Goal: Navigation & Orientation: Find specific page/section

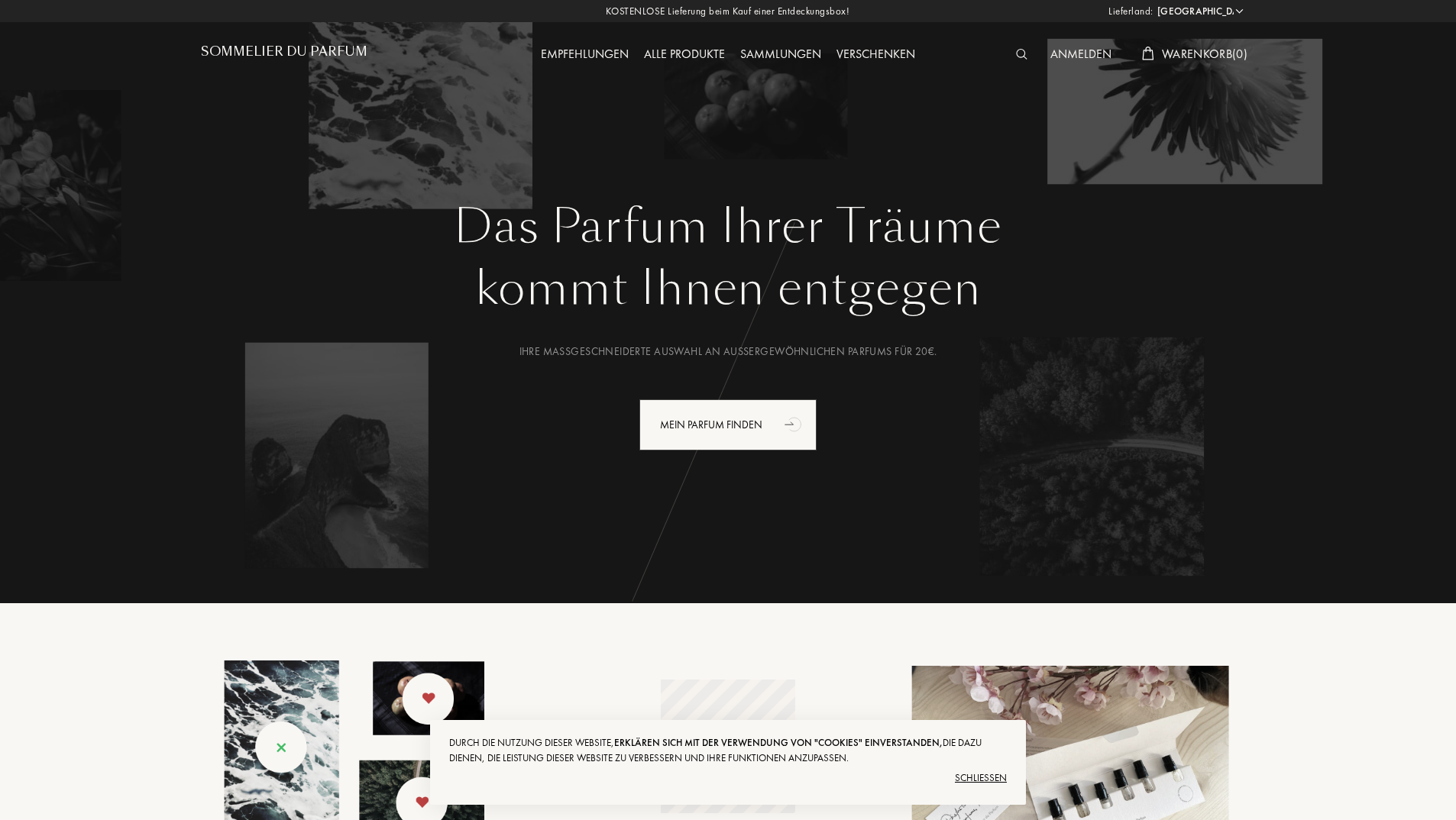
click at [572, 54] on div "Empfehlungen" at bounding box center [584, 55] width 103 height 20
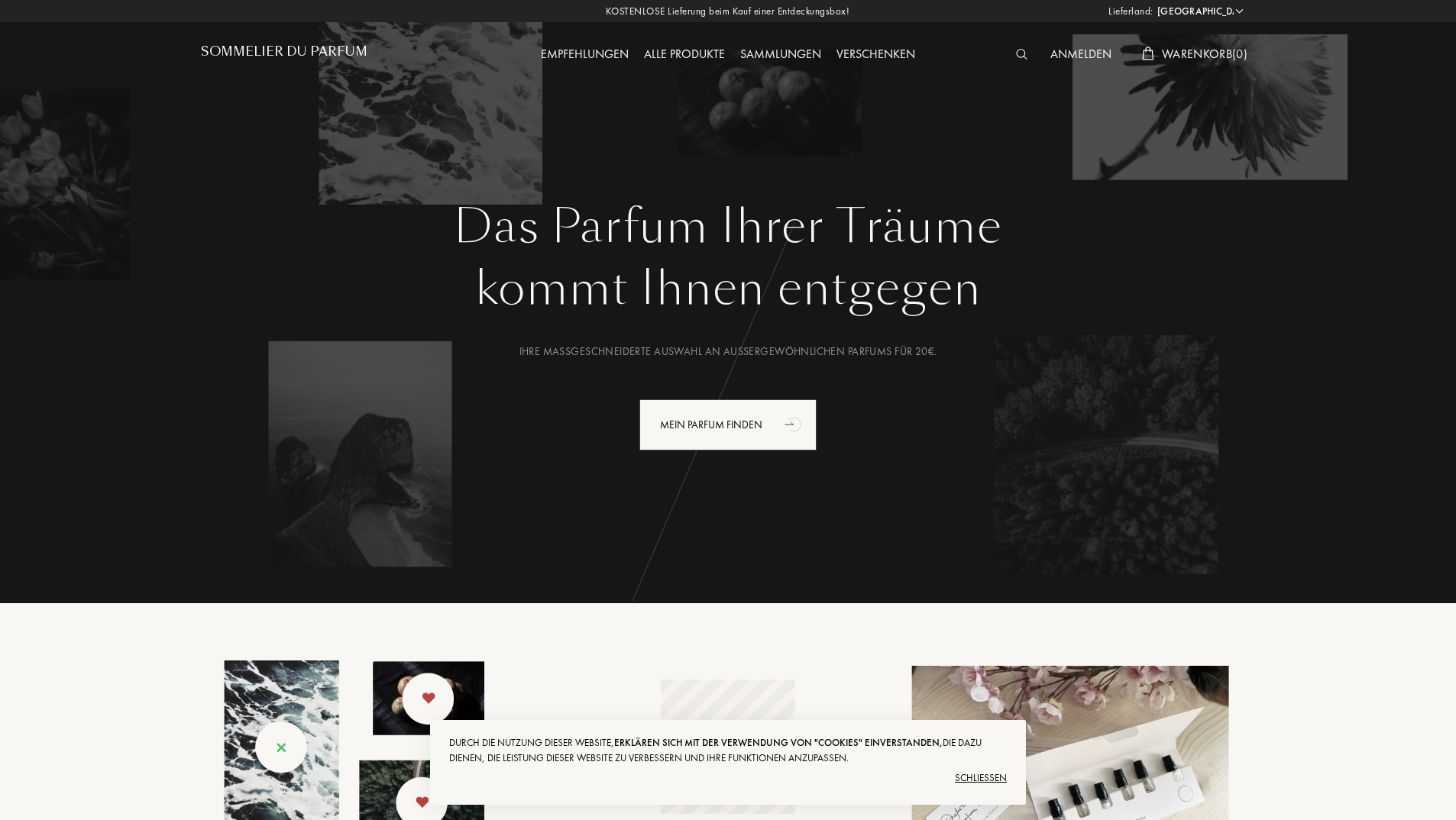
click at [1189, 10] on select "[GEOGRAPHIC_DATA] [GEOGRAPHIC_DATA] [GEOGRAPHIC_DATA] [GEOGRAPHIC_DATA] [GEOGRA…" at bounding box center [1200, 12] width 92 height 16
select select "AT"
click at [1154, 4] on select "[GEOGRAPHIC_DATA] [GEOGRAPHIC_DATA] [GEOGRAPHIC_DATA] [GEOGRAPHIC_DATA] [GEOGRA…" at bounding box center [1200, 12] width 92 height 16
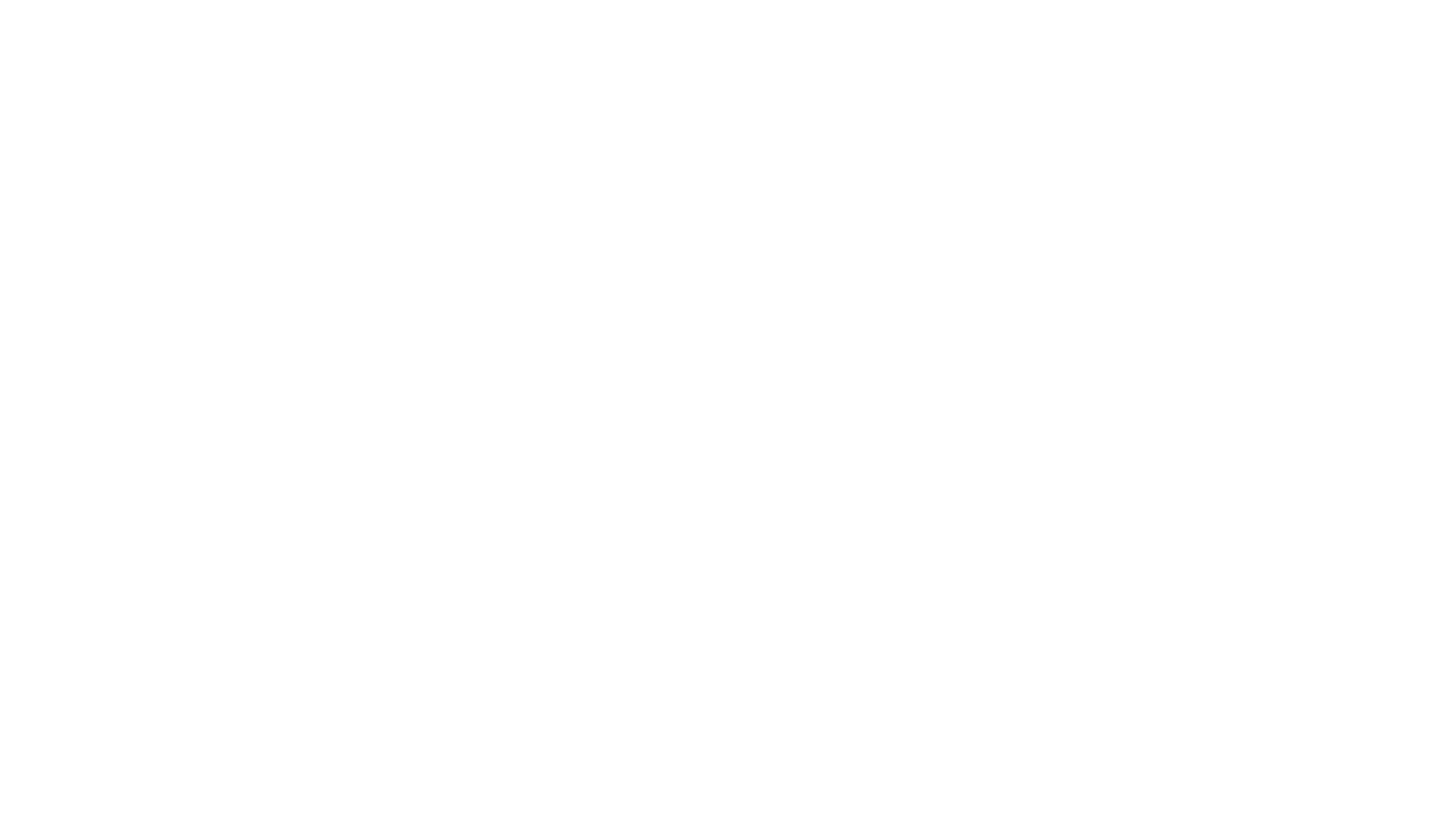
select select "AT"
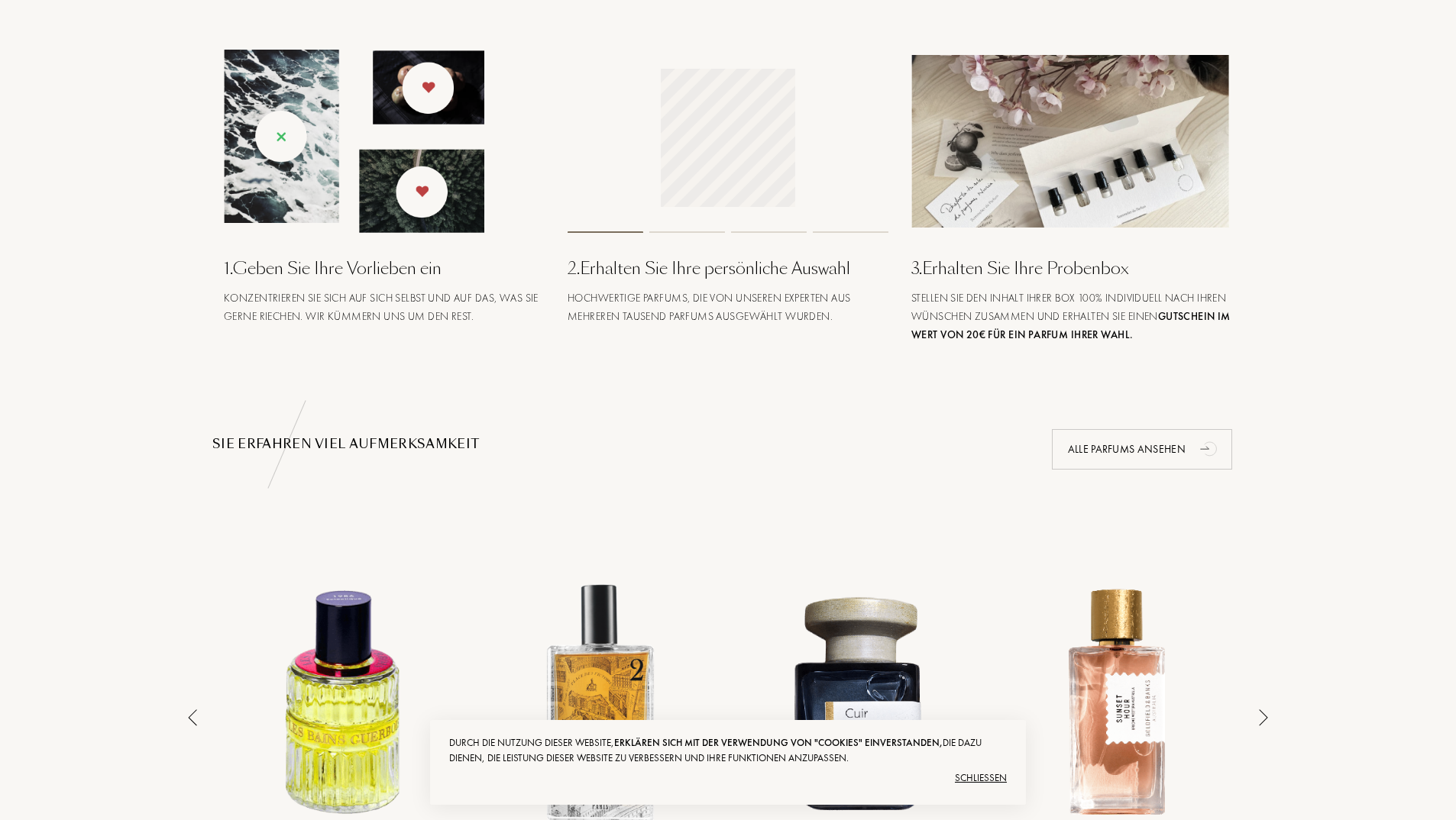
scroll to position [916, 0]
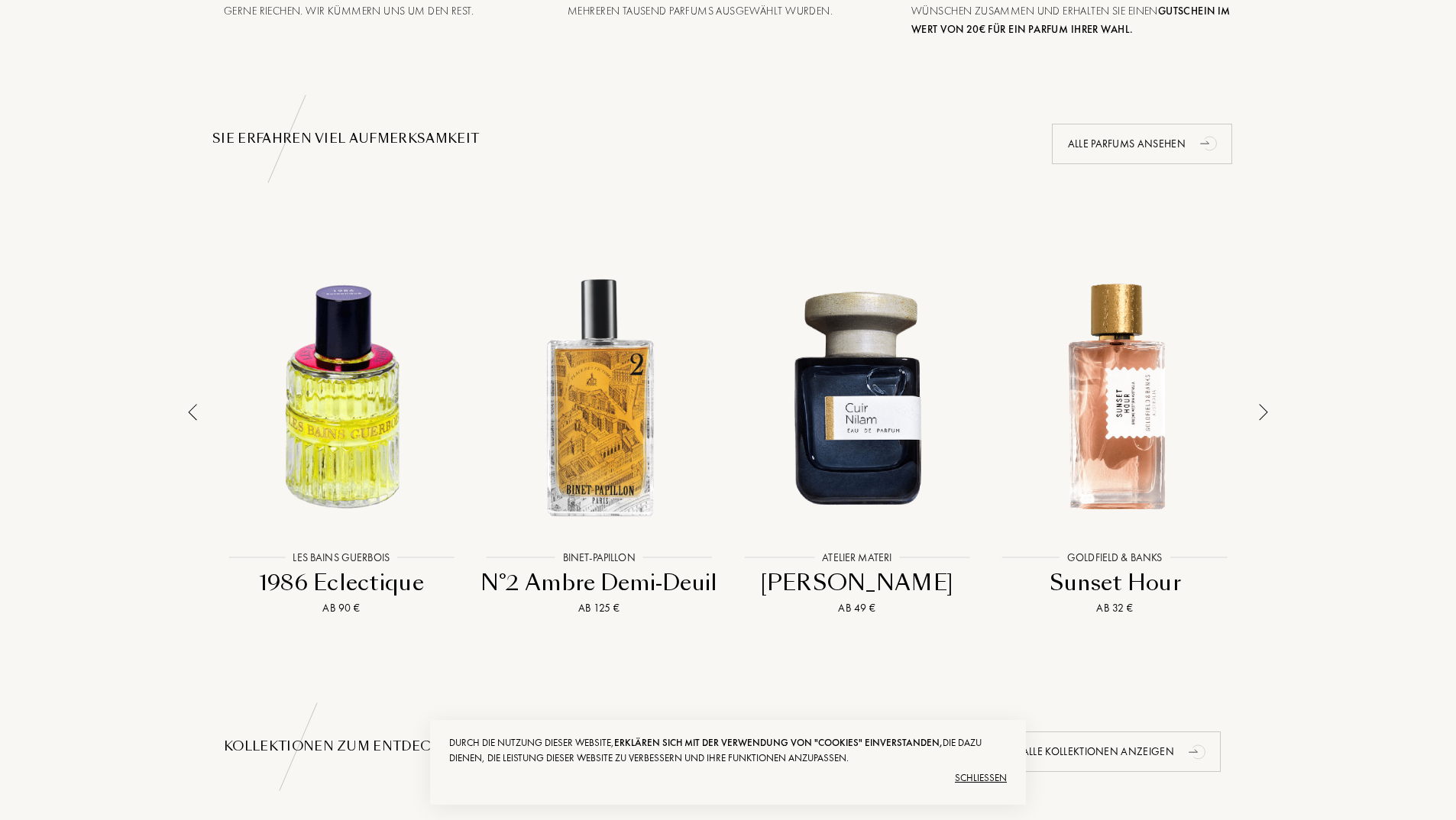
click at [1268, 394] on div at bounding box center [1264, 443] width 22 height 406
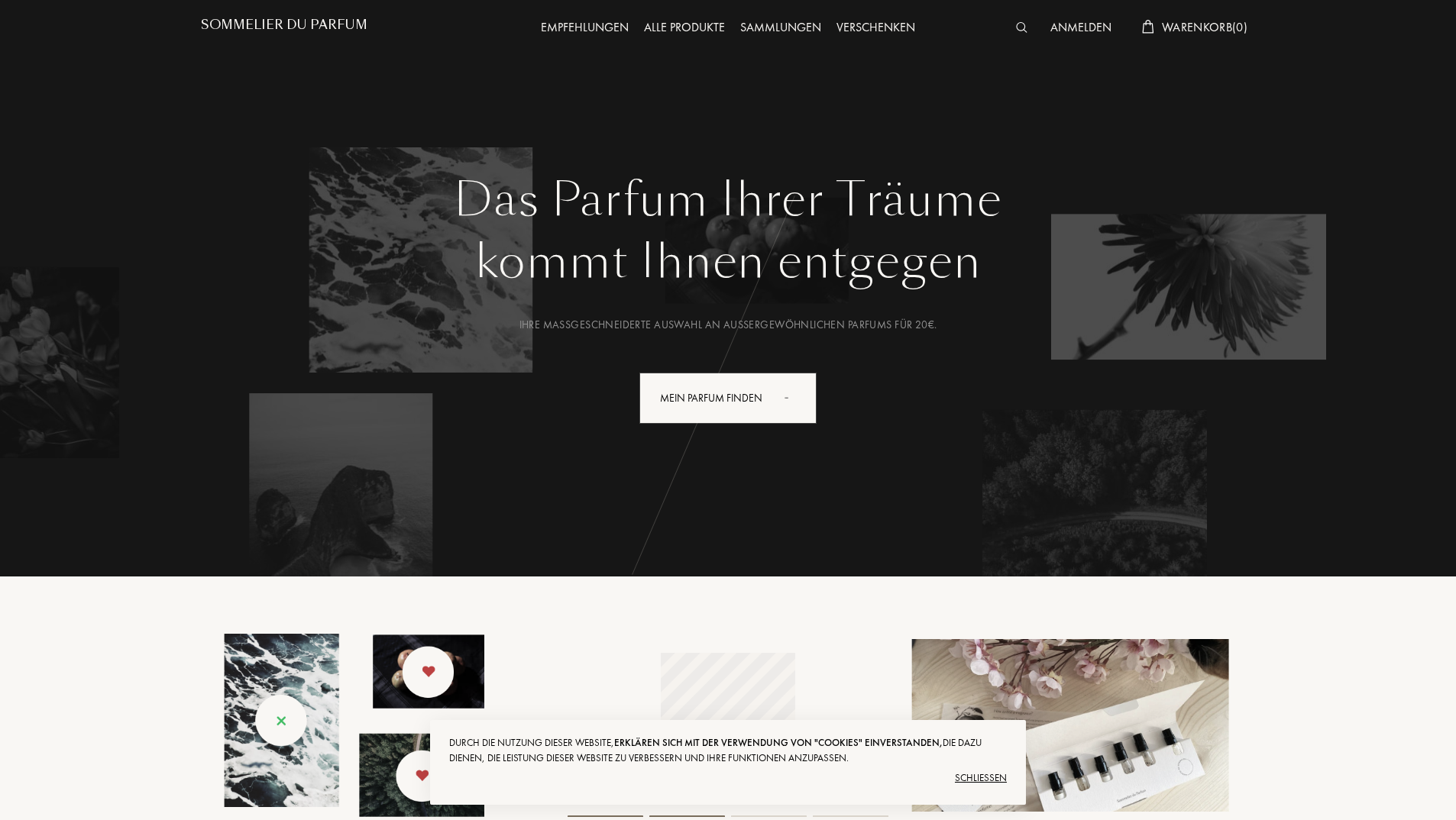
scroll to position [0, 0]
